Goal: Entertainment & Leisure: Consume media (video, audio)

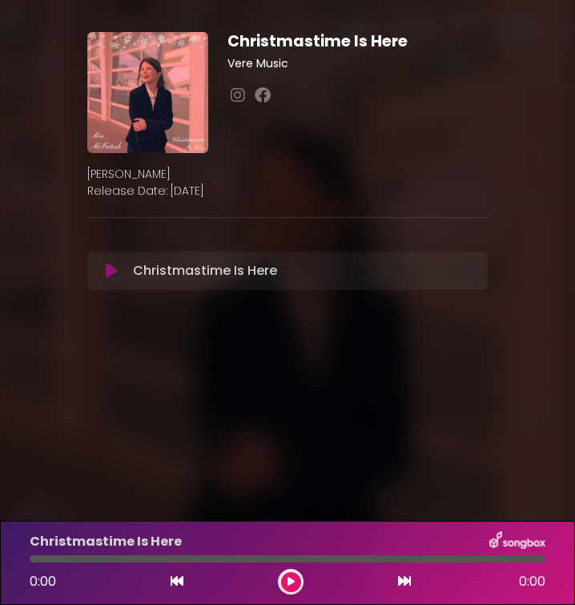
click at [108, 268] on icon at bounding box center [112, 271] width 12 height 16
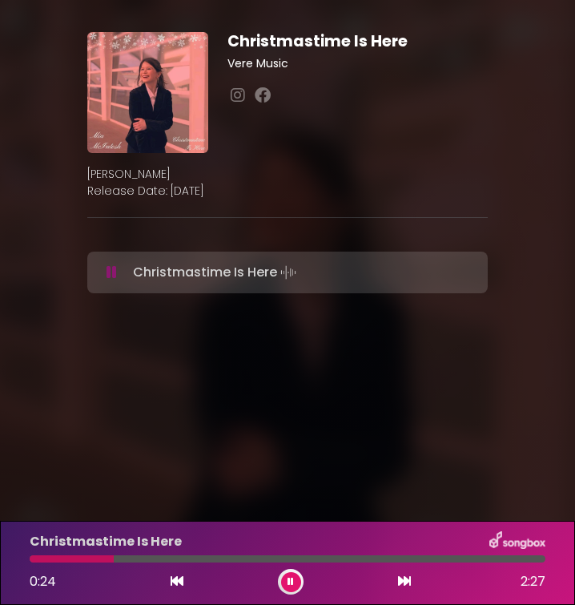
click at [137, 558] on div at bounding box center [288, 558] width 516 height 7
click at [178, 557] on div at bounding box center [288, 558] width 516 height 7
click at [248, 554] on div "Christmastime Is Here 0:42 2:27" at bounding box center [287, 562] width 535 height 63
click at [252, 561] on div at bounding box center [288, 558] width 516 height 7
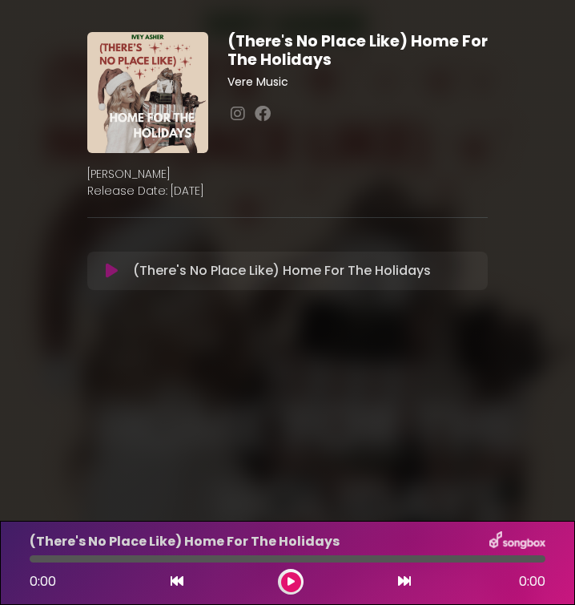
click at [291, 583] on icon at bounding box center [291, 582] width 7 height 10
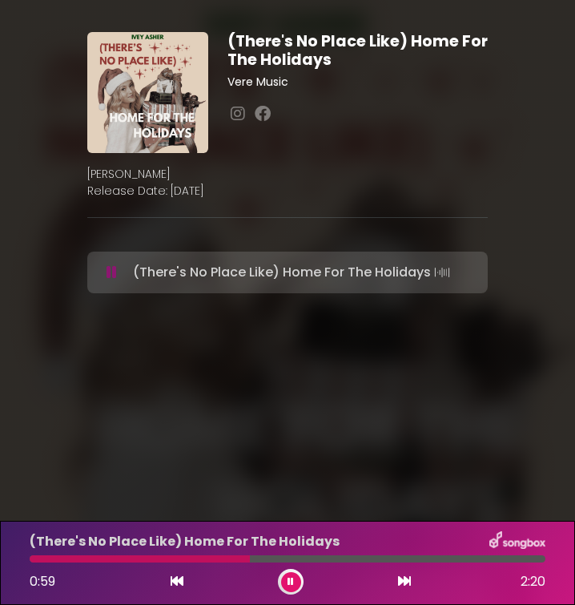
click at [289, 579] on icon at bounding box center [291, 582] width 6 height 10
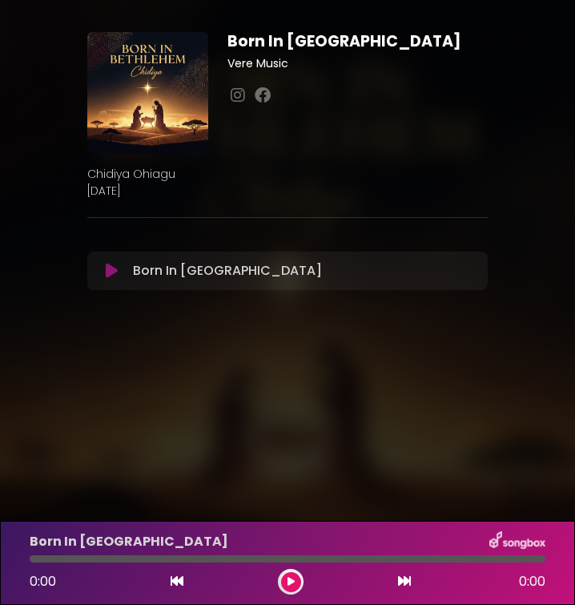
click at [109, 274] on icon at bounding box center [112, 271] width 12 height 16
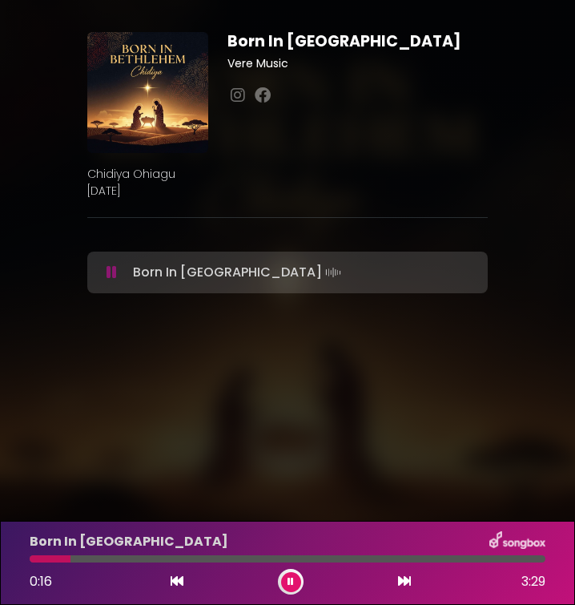
click at [111, 557] on div at bounding box center [288, 558] width 516 height 7
click at [179, 559] on div at bounding box center [288, 558] width 516 height 7
click at [293, 582] on icon at bounding box center [291, 582] width 6 height 10
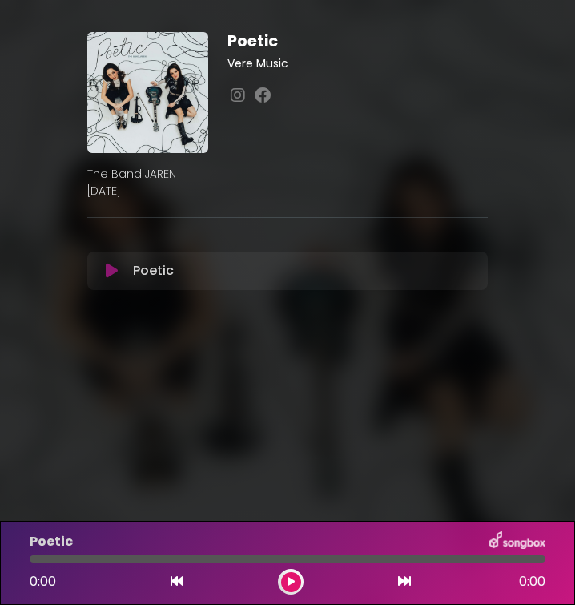
click at [110, 272] on icon at bounding box center [112, 271] width 12 height 16
click at [76, 560] on div at bounding box center [288, 558] width 516 height 7
click at [97, 560] on div at bounding box center [288, 558] width 516 height 7
click at [297, 580] on button at bounding box center [291, 582] width 20 height 20
